Goal: Task Accomplishment & Management: Use online tool/utility

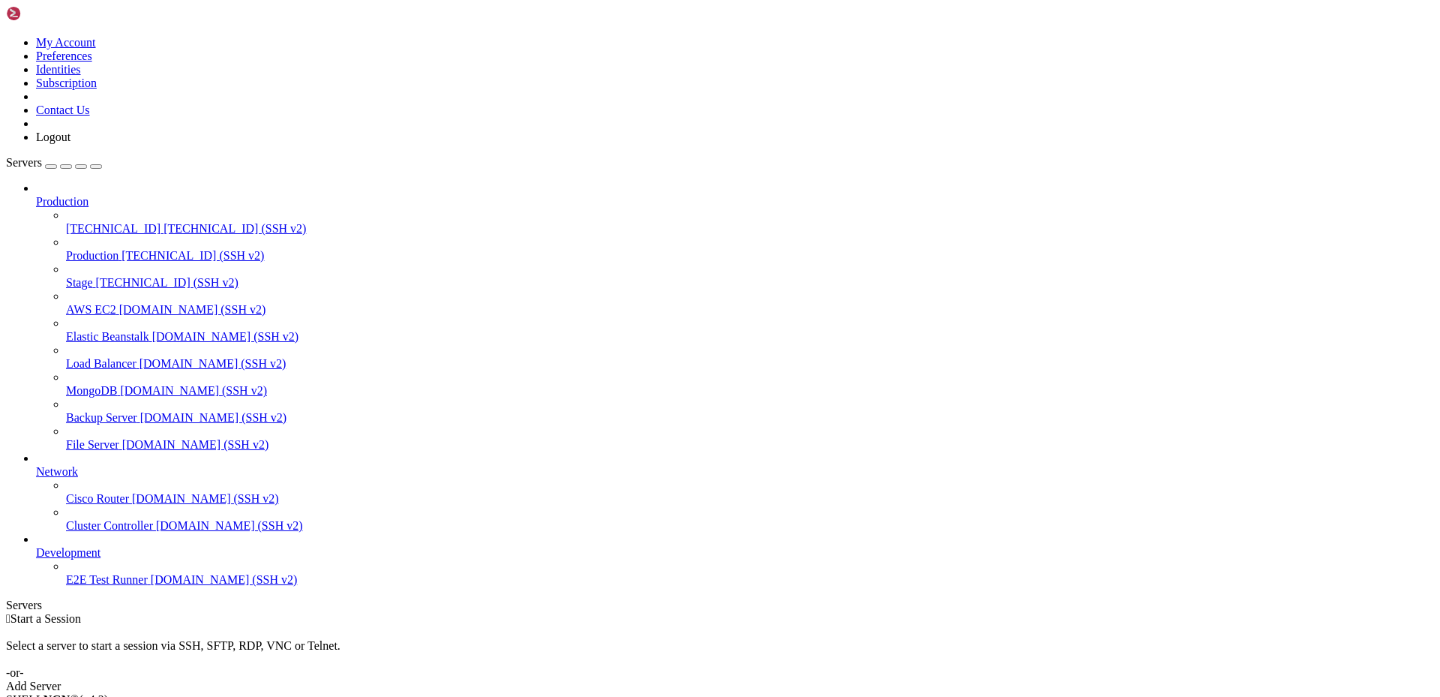
click at [88, 195] on span "Production" at bounding box center [62, 201] width 52 height 13
click at [36, 195] on icon at bounding box center [36, 195] width 0 height 0
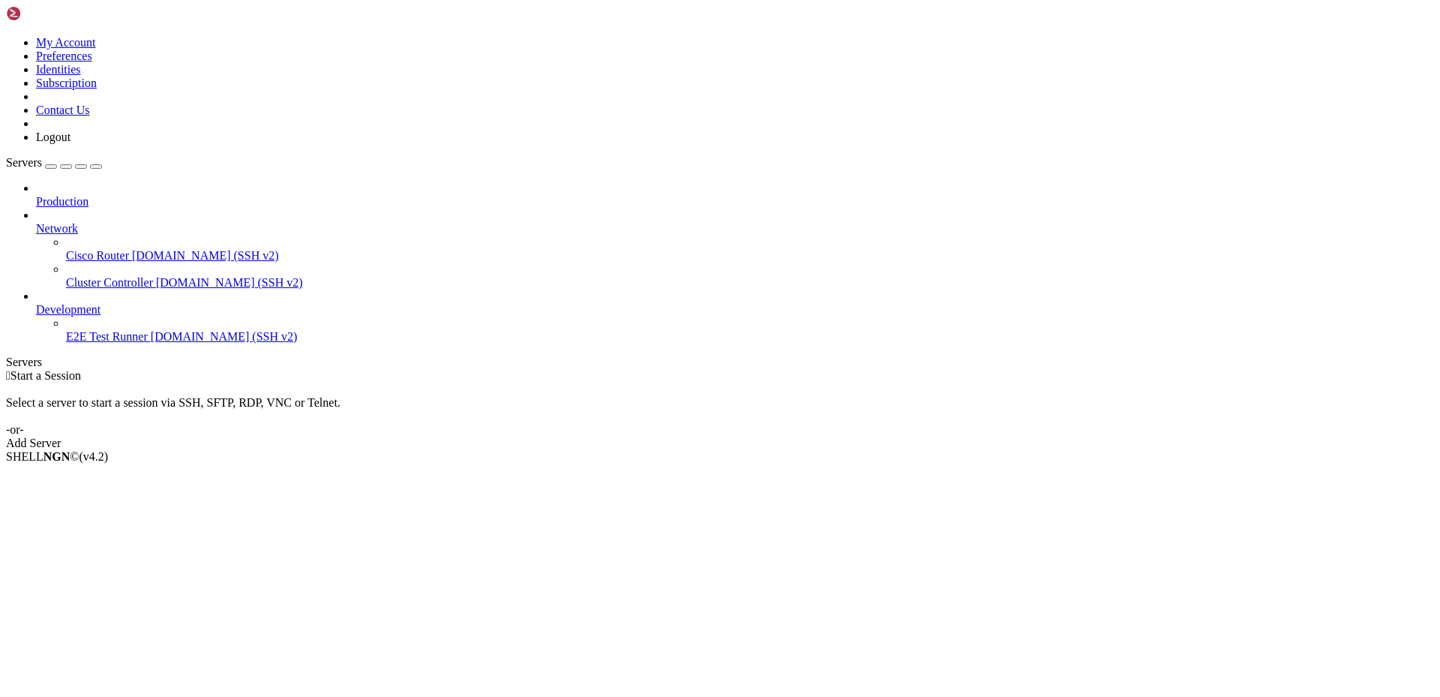
click at [835, 369] on div " Start a Session Select a server to start a session via SSH, SFTP, RDP, VNC or…" at bounding box center [720, 409] width 1428 height 81
click at [831, 436] on div "Add Server" at bounding box center [720, 442] width 1428 height 13
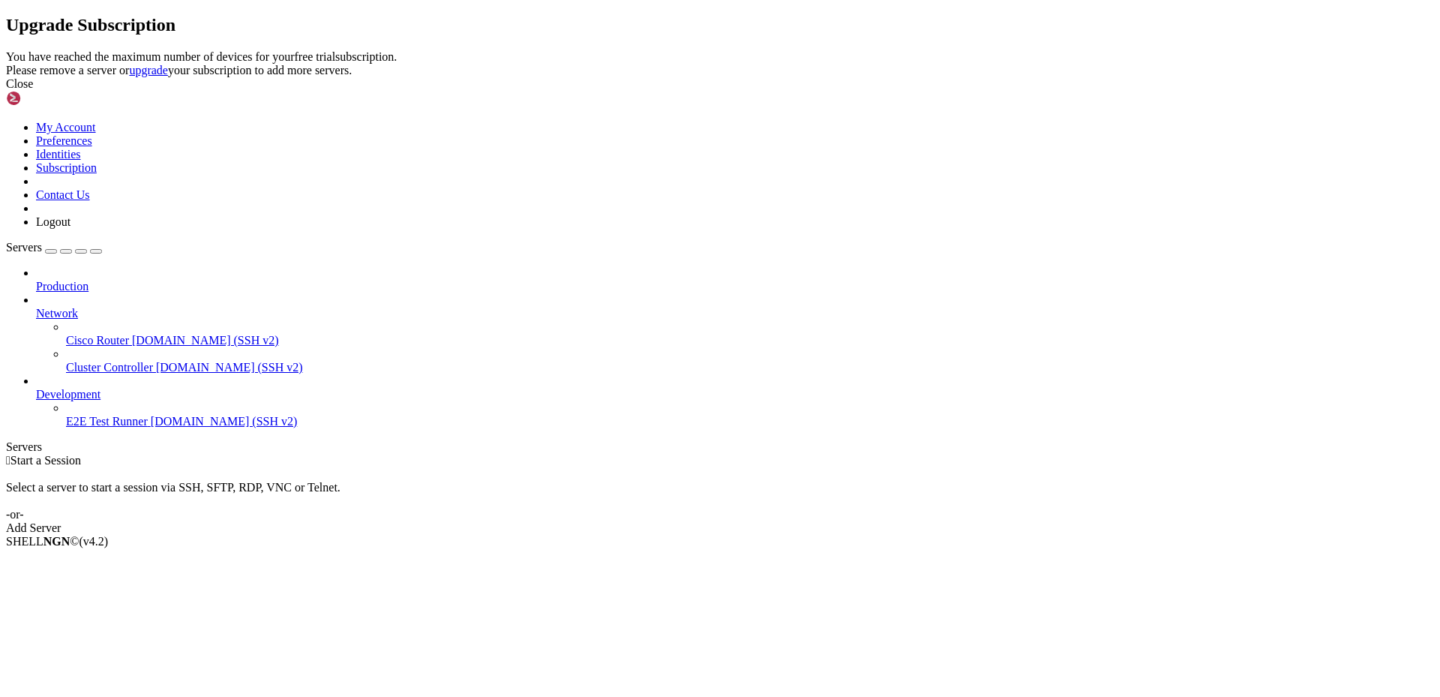
click at [893, 91] on div "Close" at bounding box center [720, 83] width 1428 height 13
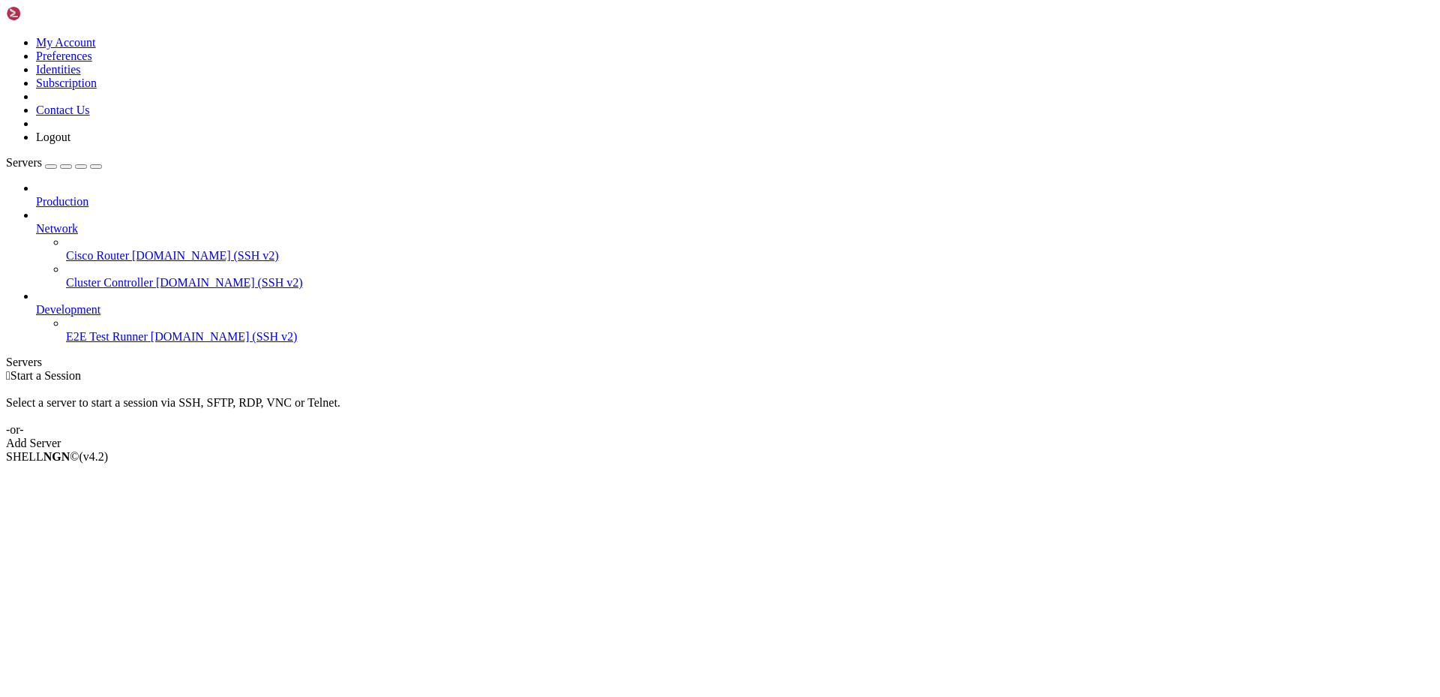
click at [6, 36] on icon at bounding box center [6, 36] width 0 height 0
click at [70, 143] on link "Logout" at bounding box center [53, 136] width 34 height 13
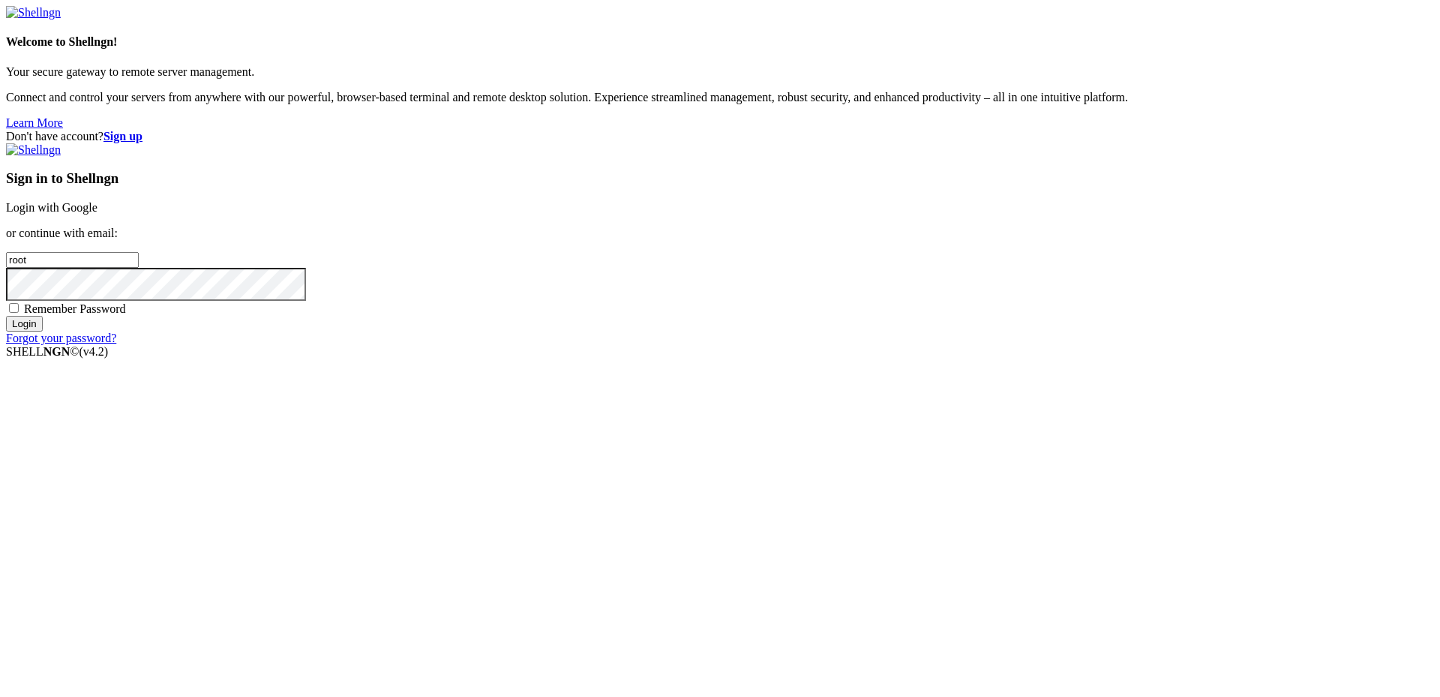
click at [97, 214] on link "Login with Google" at bounding box center [51, 207] width 91 height 13
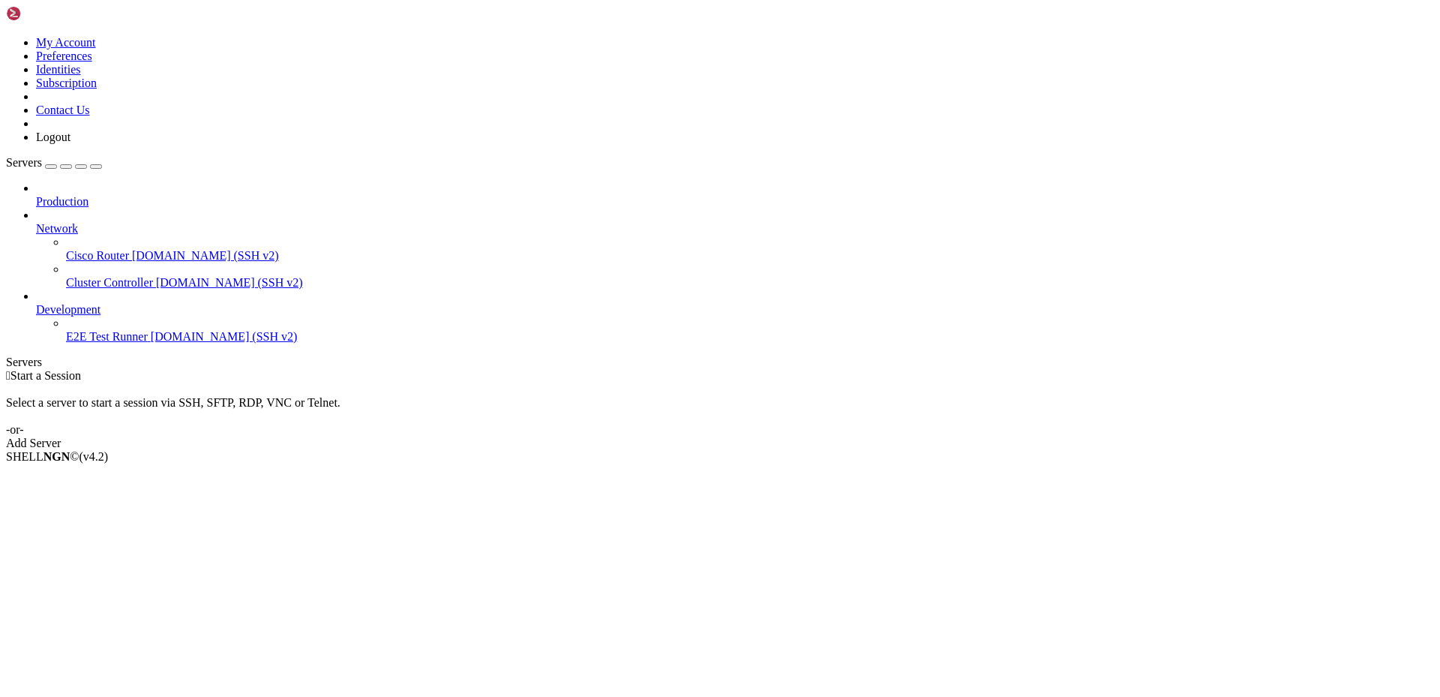
click at [833, 369] on div " Start a Session Select a server to start a session via SSH, SFTP, RDP, VNC or…" at bounding box center [720, 409] width 1428 height 81
click at [825, 436] on link "Add Server" at bounding box center [720, 442] width 1428 height 13
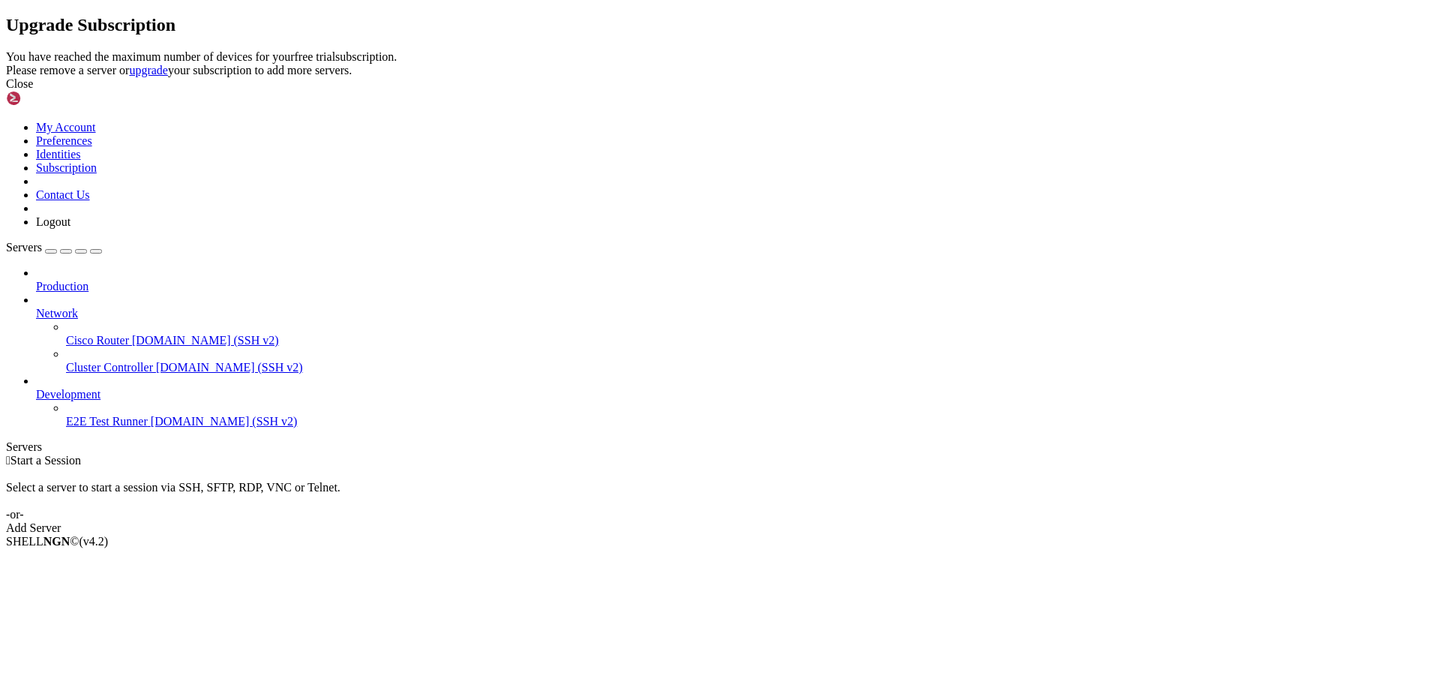
click at [898, 91] on div "Close" at bounding box center [720, 83] width 1428 height 13
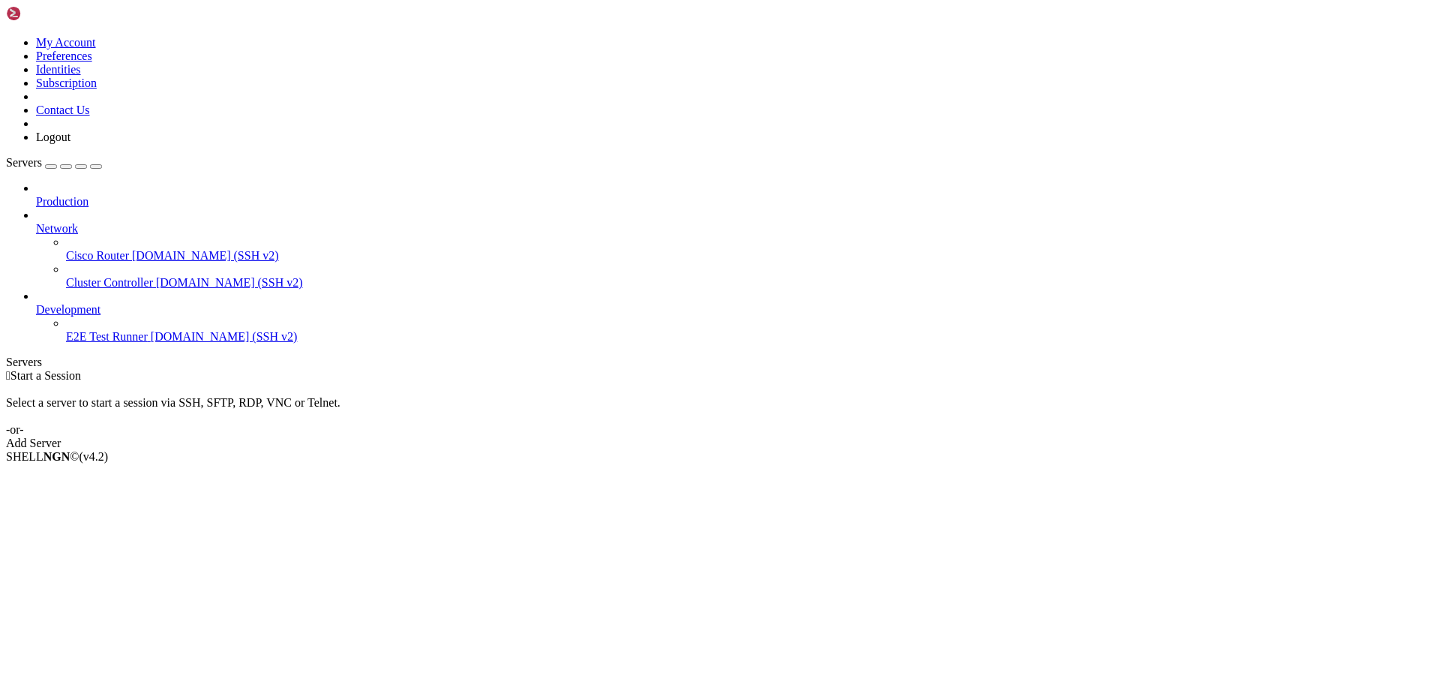
click at [78, 195] on span "Production" at bounding box center [62, 201] width 52 height 13
click at [36, 195] on icon at bounding box center [36, 195] width 0 height 0
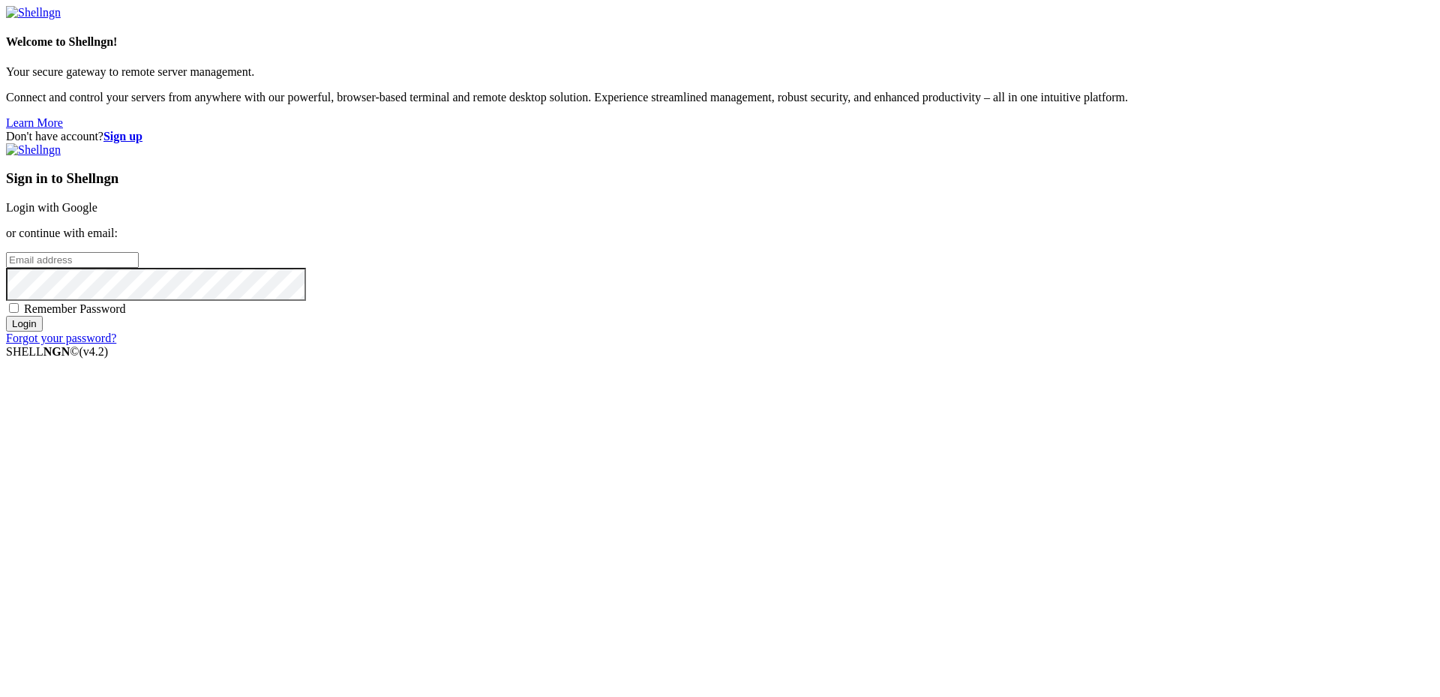
type input "root"
click at [97, 214] on link "Login with Google" at bounding box center [51, 207] width 91 height 13
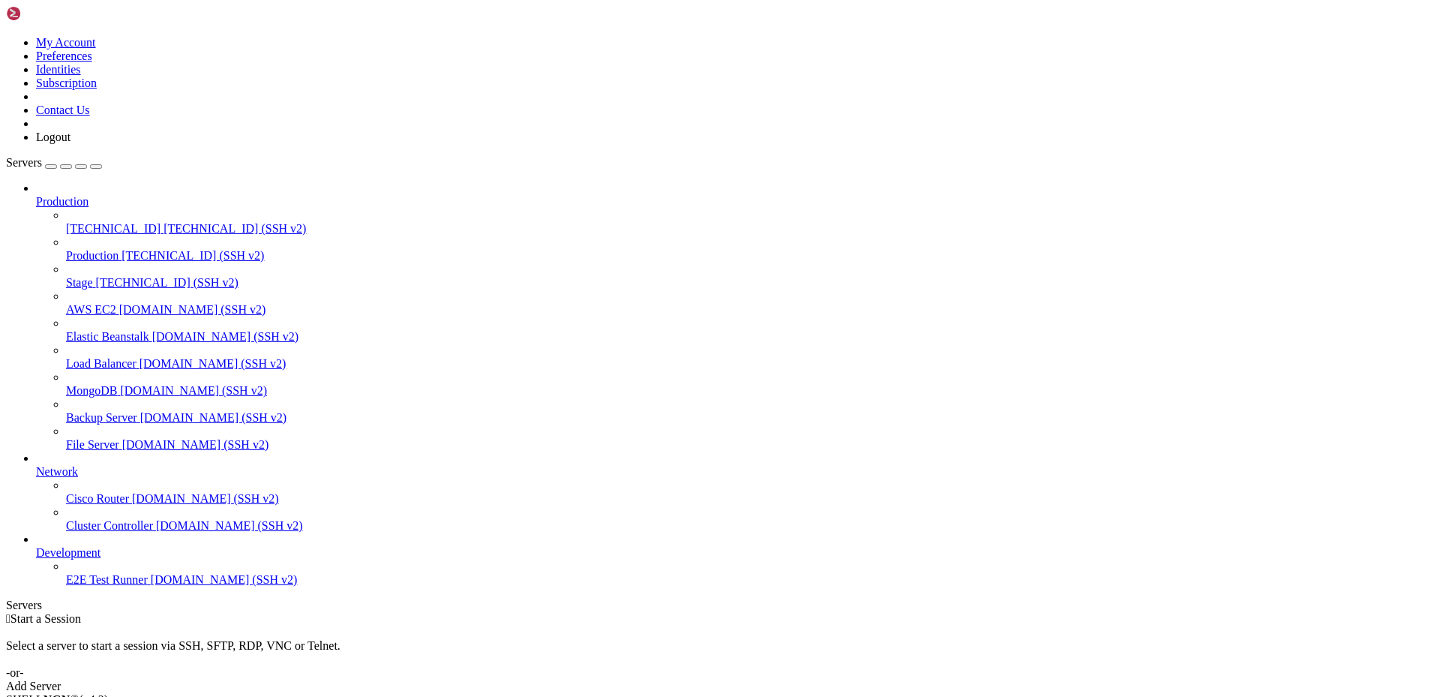
click at [163, 222] on span "[TECHNICAL_ID] (SSH v2)" at bounding box center [234, 228] width 142 height 13
click at [121, 249] on span "[TECHNICAL_ID] (SSH v2)" at bounding box center [192, 255] width 142 height 13
click at [130, 624] on span "[TECHNICAL_ID]" at bounding box center [83, 630] width 94 height 13
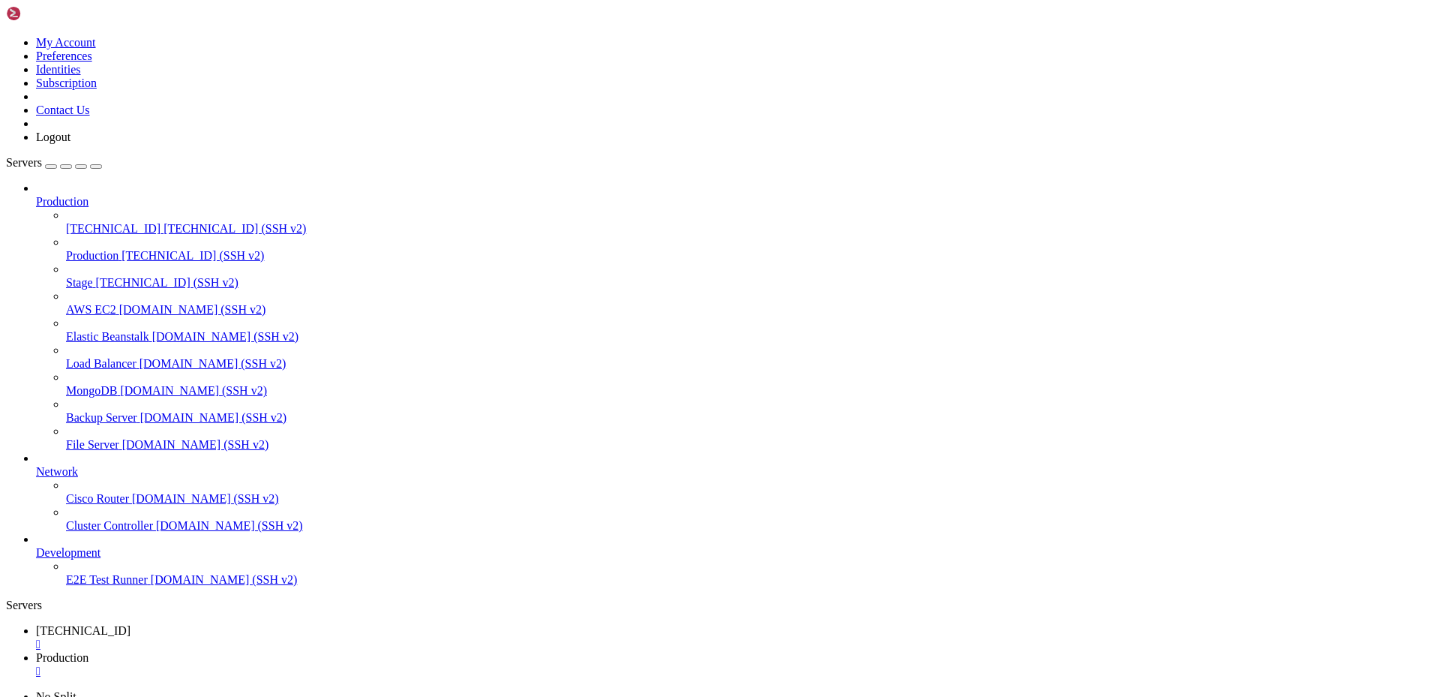
click at [88, 651] on span "Production" at bounding box center [62, 657] width 52 height 13
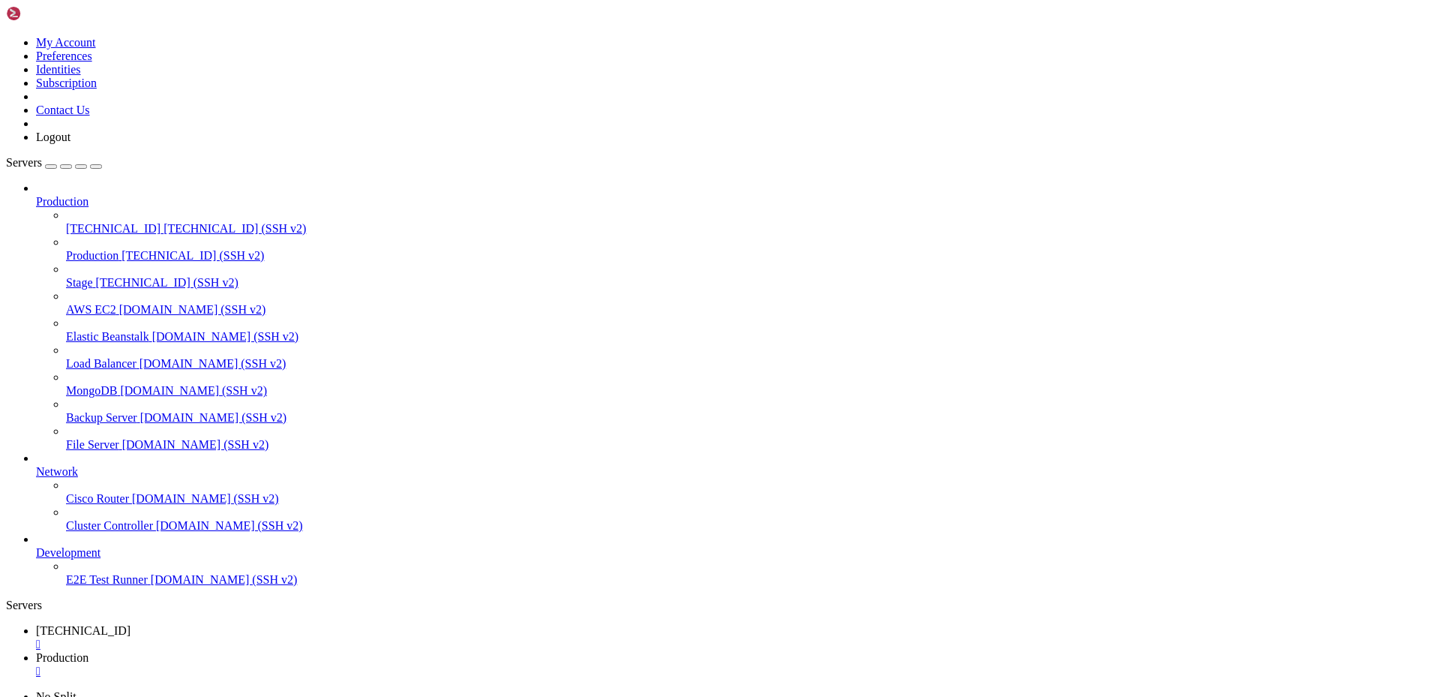
click at [36, 624] on icon at bounding box center [36, 630] width 0 height 13
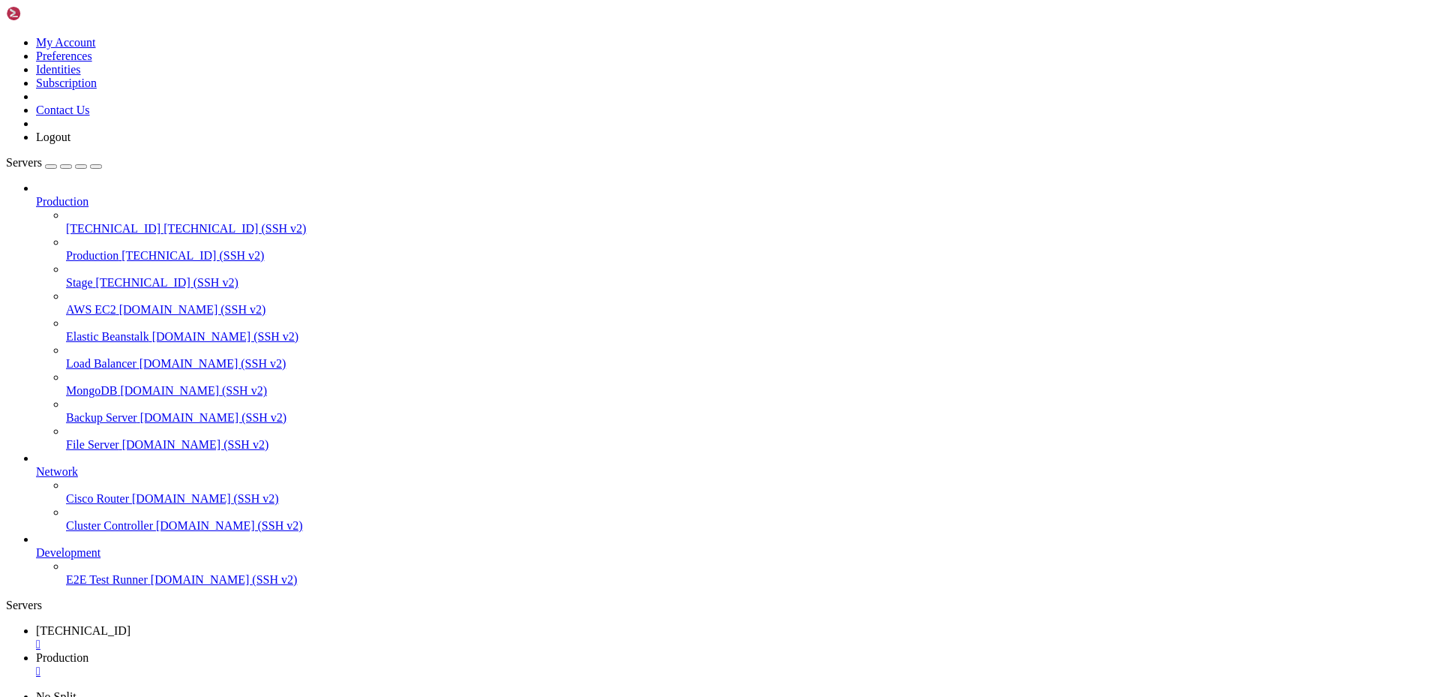
click at [376, 664] on div "" at bounding box center [735, 670] width 1398 height 13
click at [277, 637] on div "" at bounding box center [735, 643] width 1398 height 13
